Goal: Task Accomplishment & Management: Complete application form

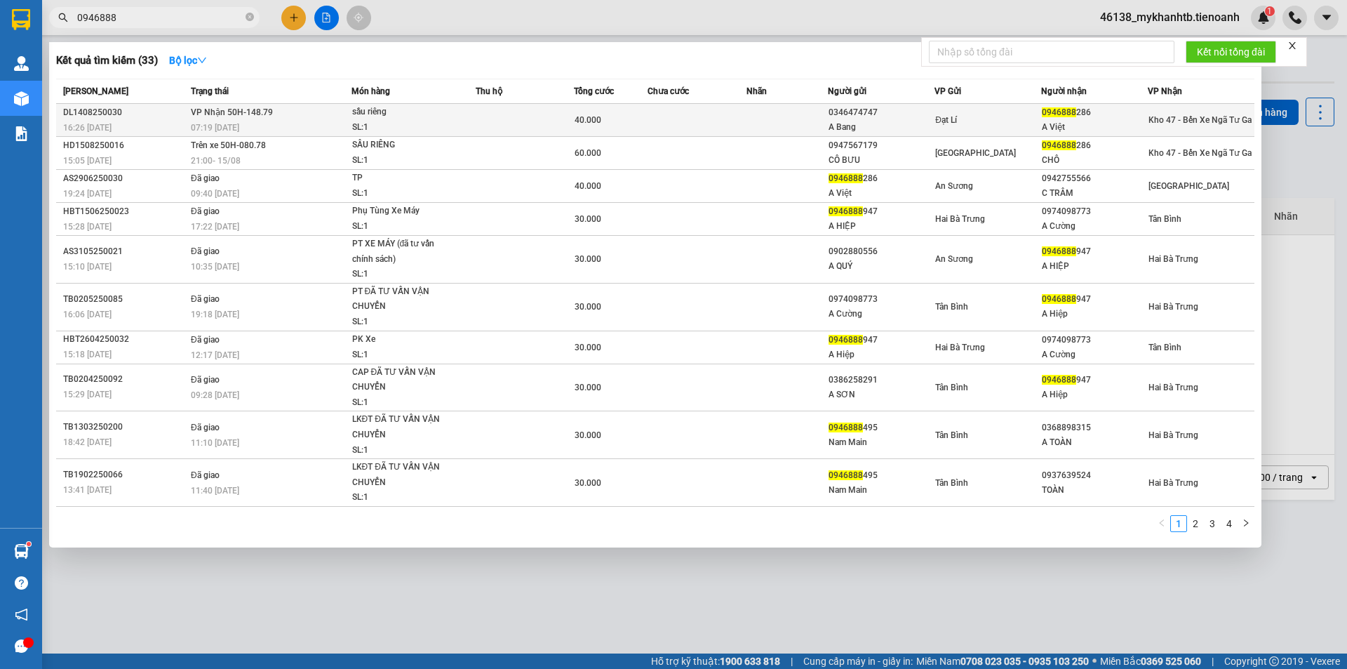
type input "0946888"
click at [518, 128] on td at bounding box center [525, 120] width 98 height 33
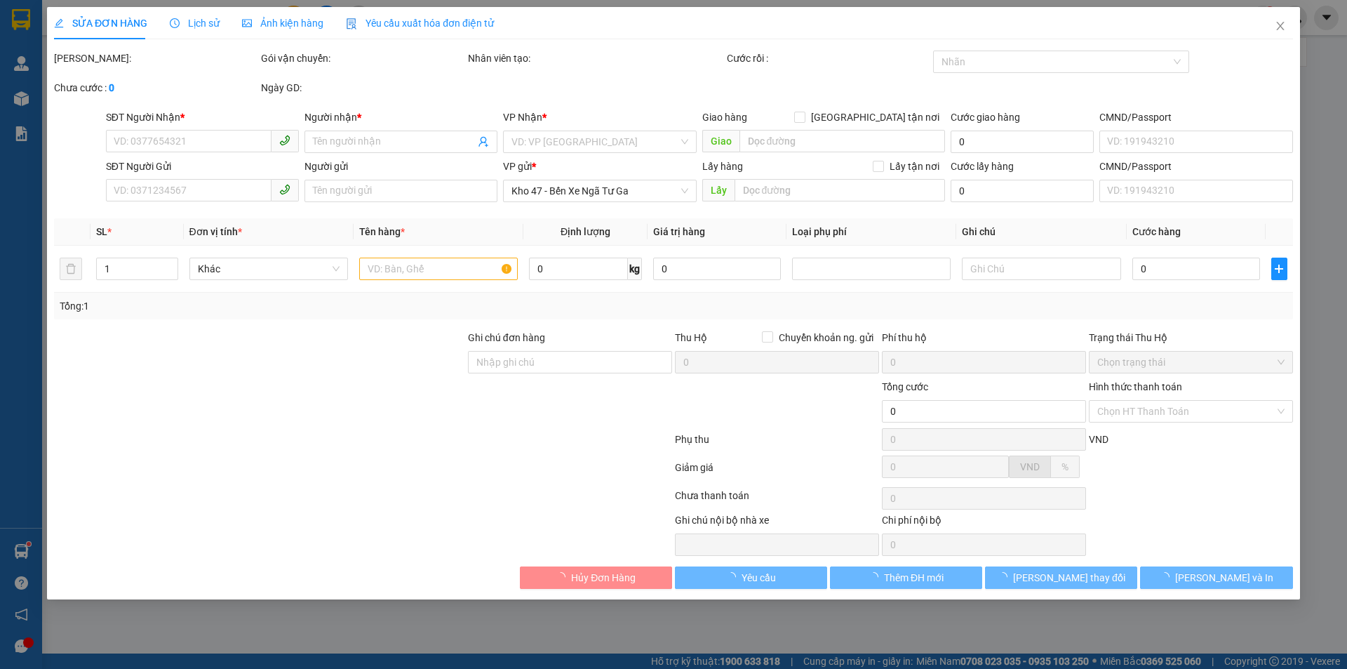
type input "0946888286"
type input "A Việt"
type input "0346474747"
type input "A Bang"
type input "40.000"
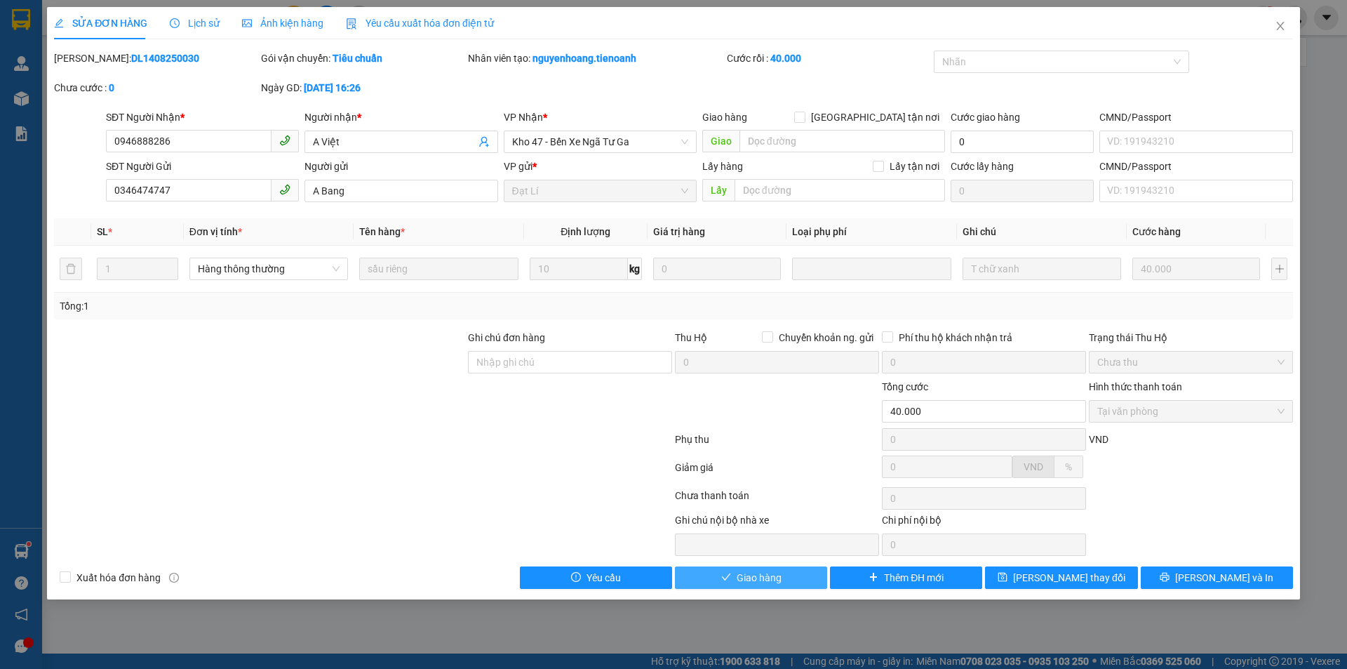
click at [772, 570] on span "Giao hàng" at bounding box center [759, 577] width 45 height 15
